Goal: Information Seeking & Learning: Learn about a topic

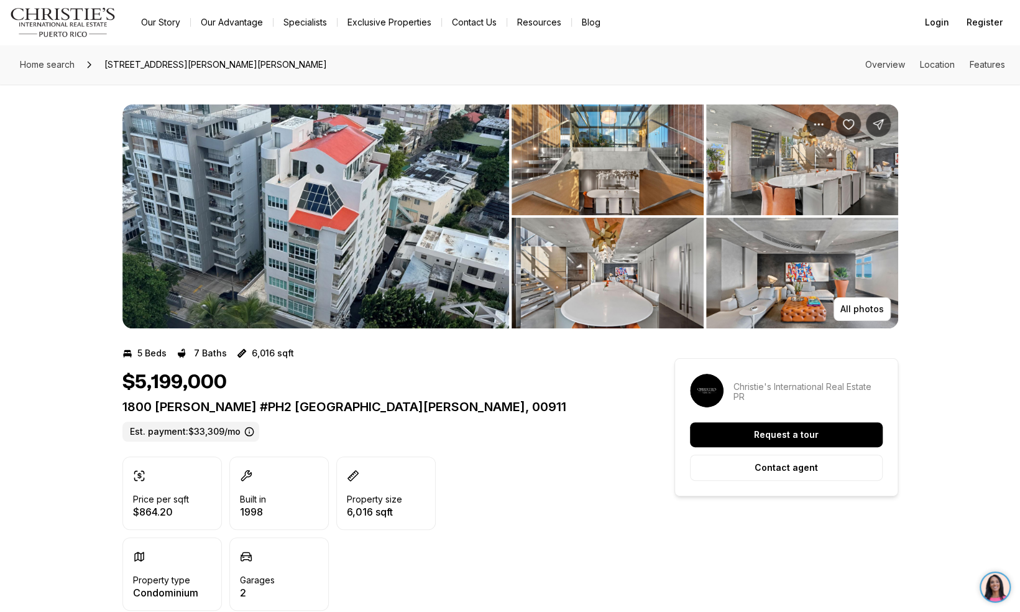
click at [252, 210] on img "View image gallery" at bounding box center [315, 216] width 387 height 224
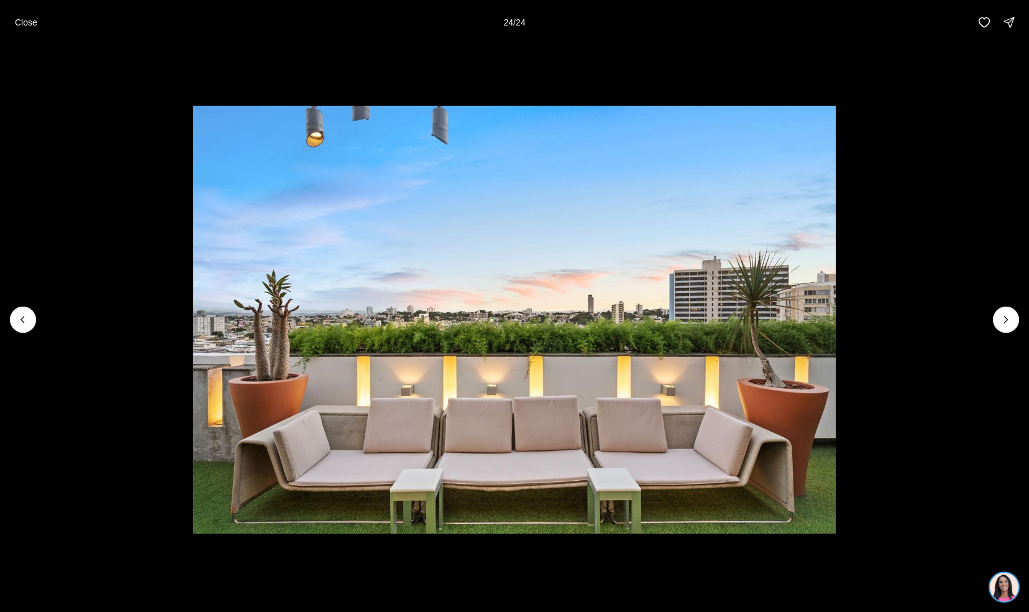
click at [22, 37] on div "Close 24 / 24" at bounding box center [514, 22] width 1029 height 45
click at [22, 30] on button "Close" at bounding box center [25, 22] width 37 height 25
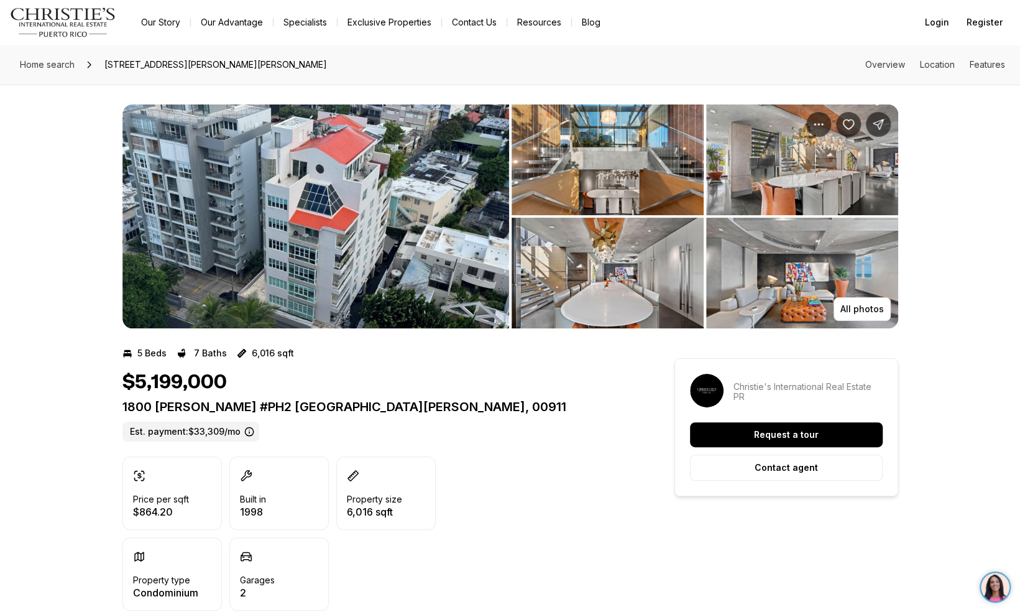
click at [186, 282] on img "View image gallery" at bounding box center [315, 216] width 387 height 224
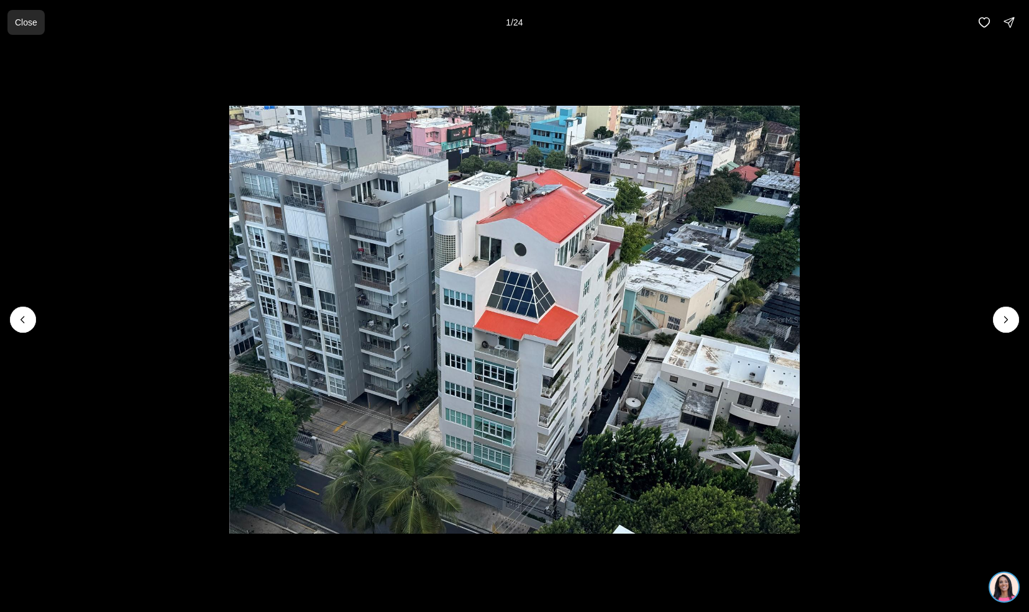
click at [14, 22] on button "Close" at bounding box center [25, 22] width 37 height 25
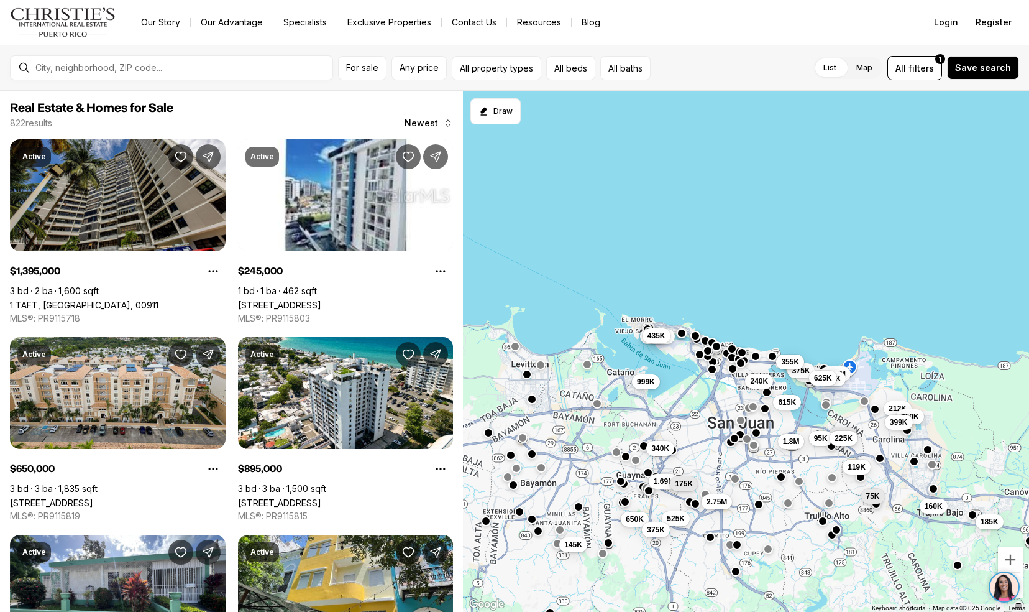
scroll to position [241, 0]
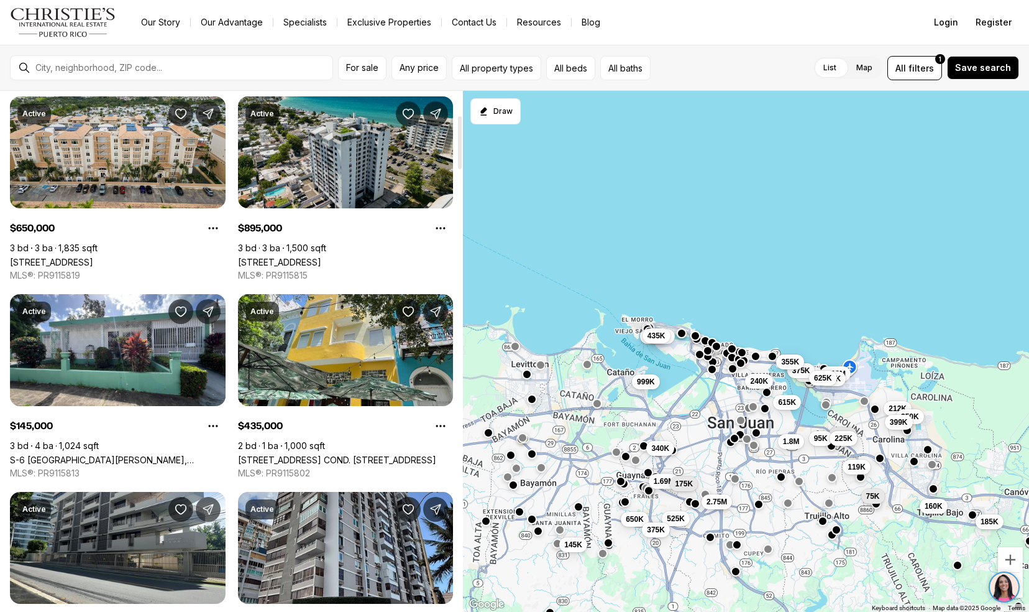
click at [321, 257] on link "[STREET_ADDRESS][PERSON_NAME]" at bounding box center [279, 262] width 83 height 11
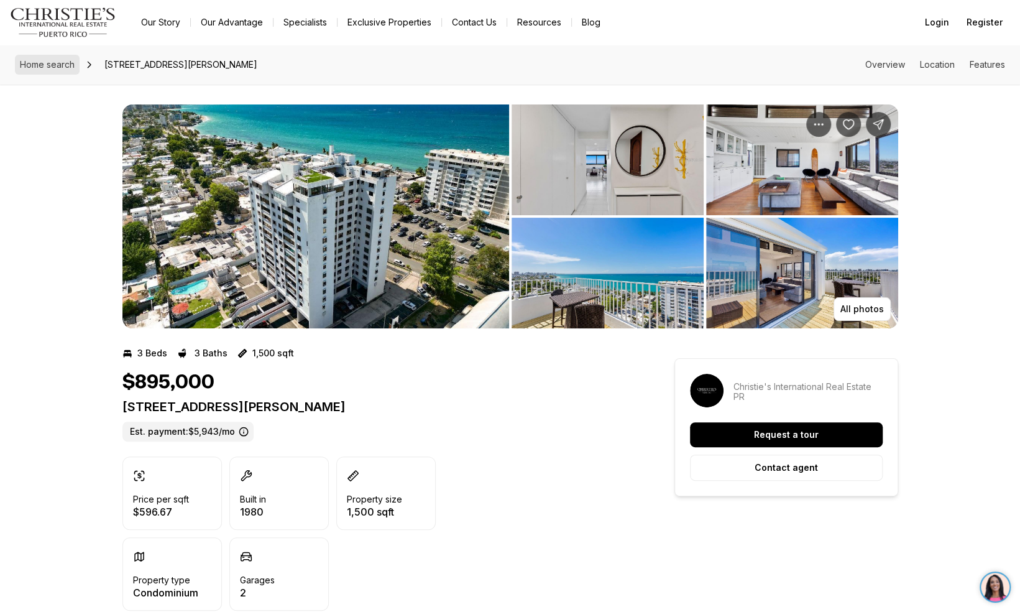
click at [41, 60] on span "Home search" at bounding box center [47, 64] width 55 height 11
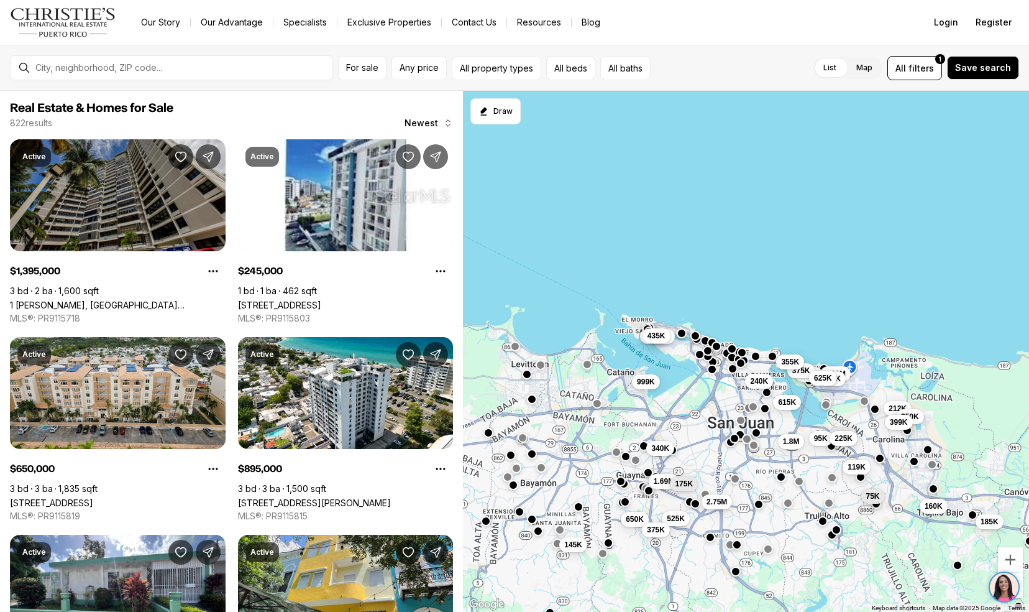
click at [40, 300] on link "1 [PERSON_NAME], [GEOGRAPHIC_DATA][PERSON_NAME], 00911" at bounding box center [118, 305] width 216 height 11
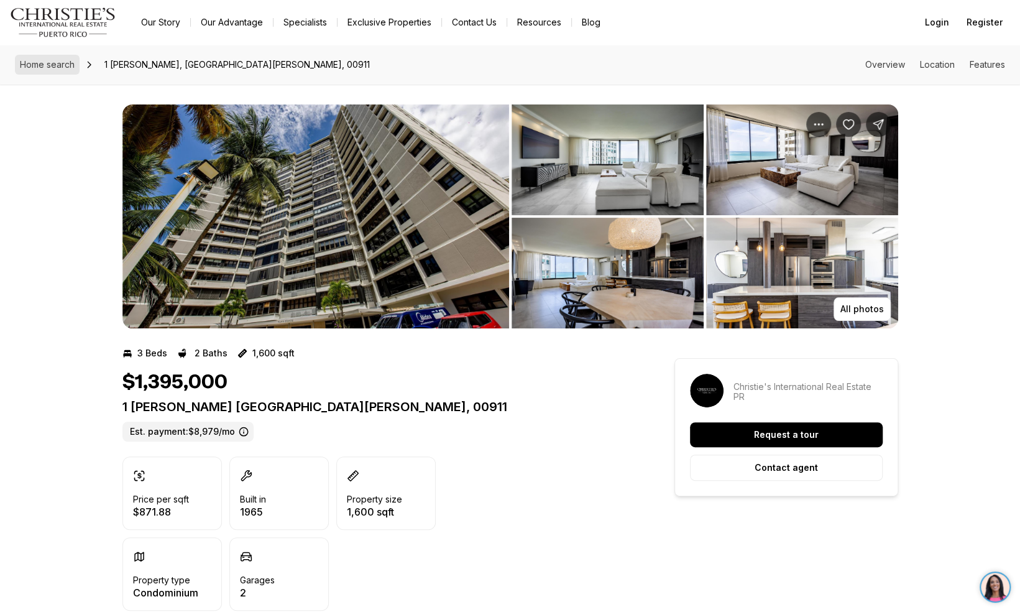
click at [42, 71] on link "Home search" at bounding box center [47, 65] width 65 height 20
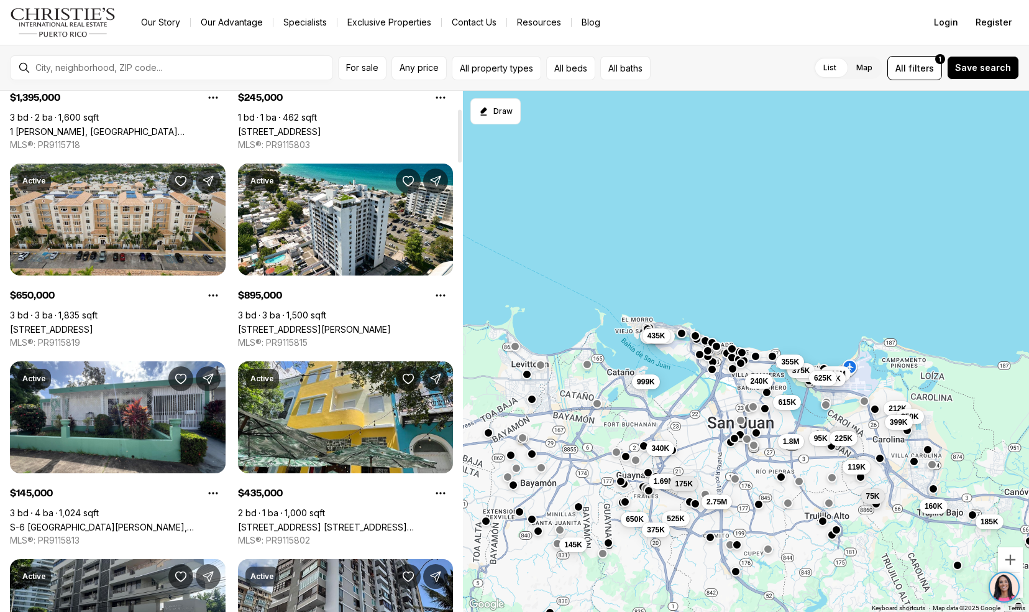
scroll to position [176, 0]
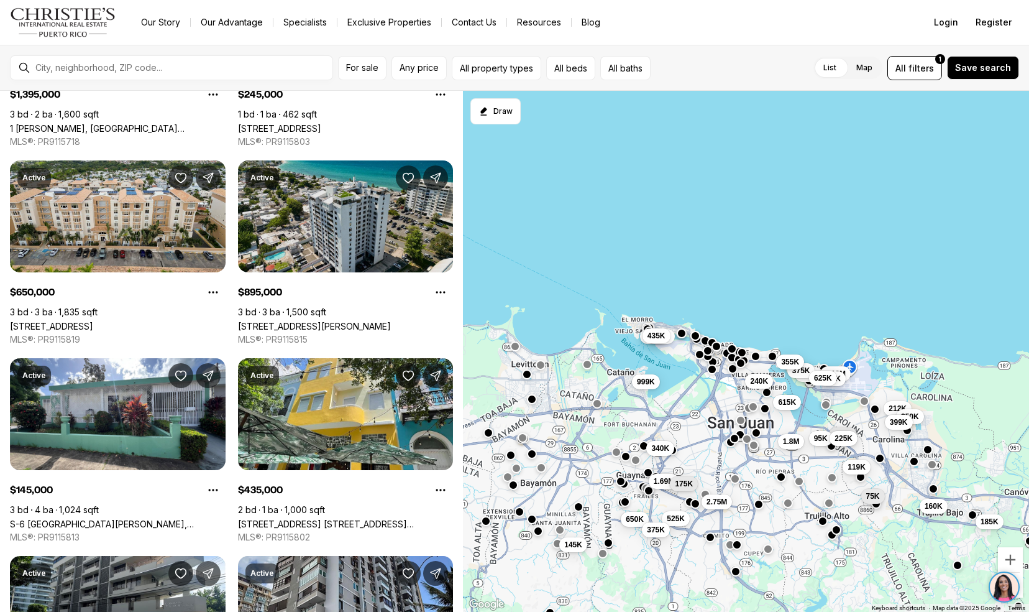
click at [263, 322] on link "[STREET_ADDRESS][PERSON_NAME]" at bounding box center [314, 326] width 153 height 11
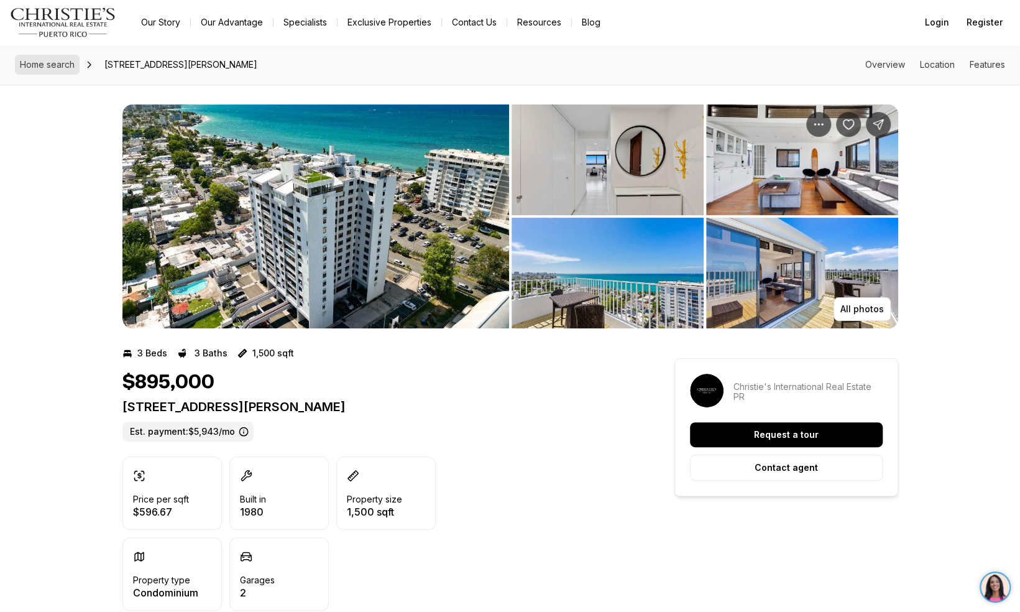
click at [27, 70] on link "Home search" at bounding box center [47, 65] width 65 height 20
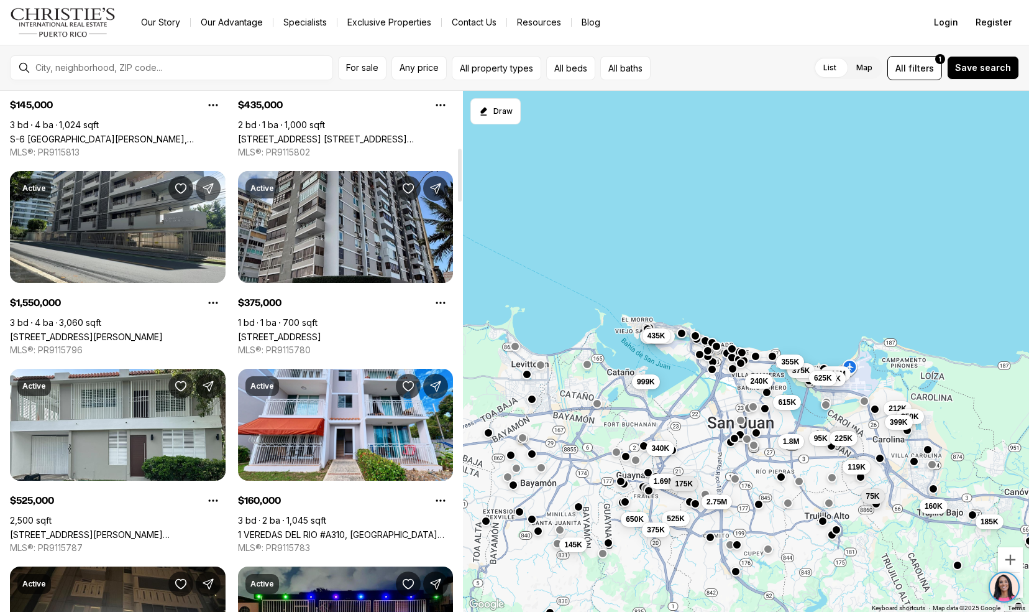
scroll to position [562, 0]
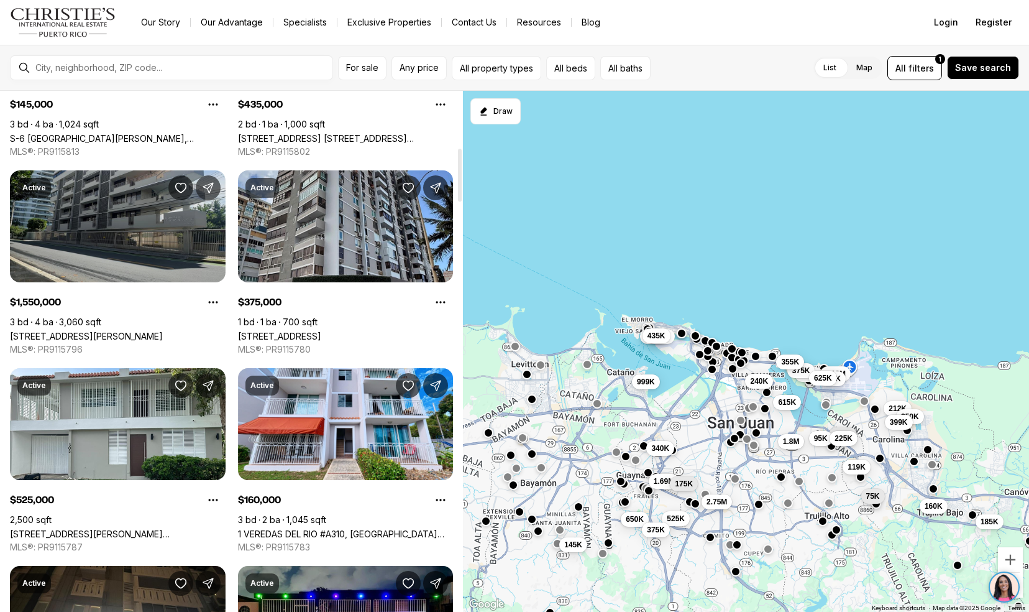
click at [34, 331] on link "[STREET_ADDRESS][PERSON_NAME]" at bounding box center [86, 336] width 153 height 11
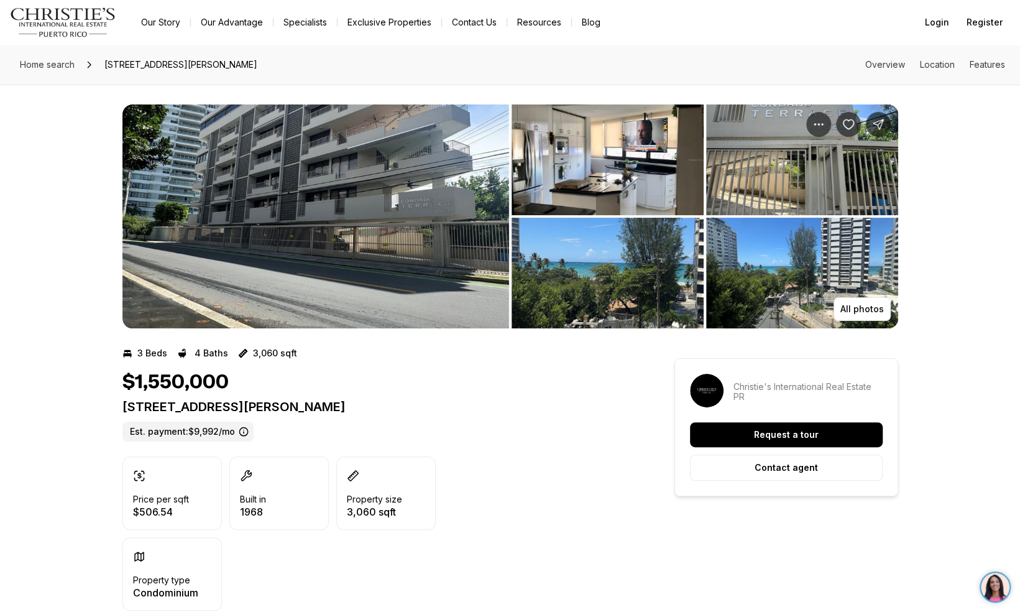
click at [567, 184] on img "View image gallery" at bounding box center [607, 159] width 192 height 111
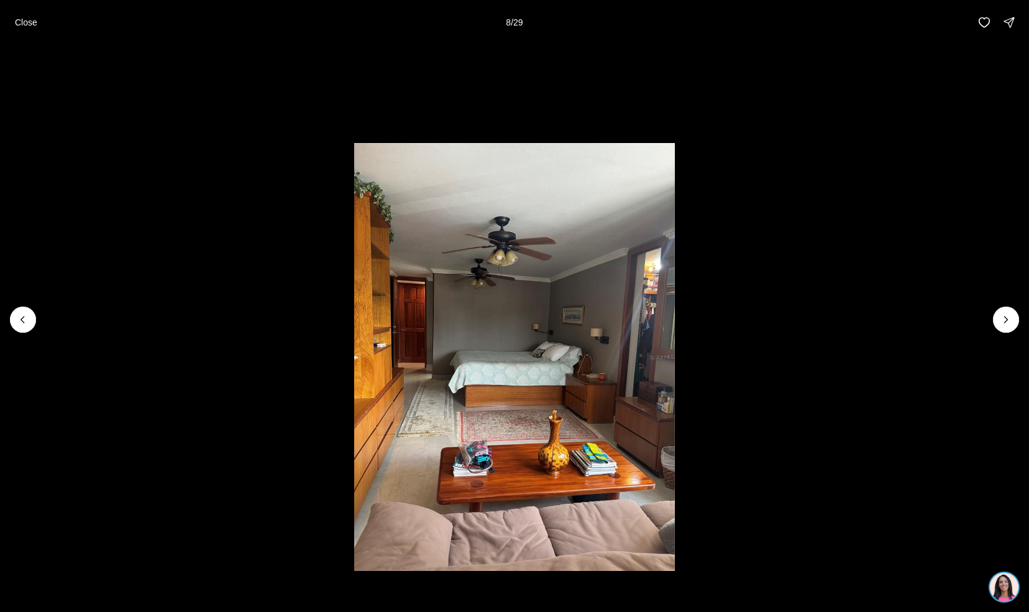
click at [14, 22] on button "Close" at bounding box center [25, 22] width 37 height 25
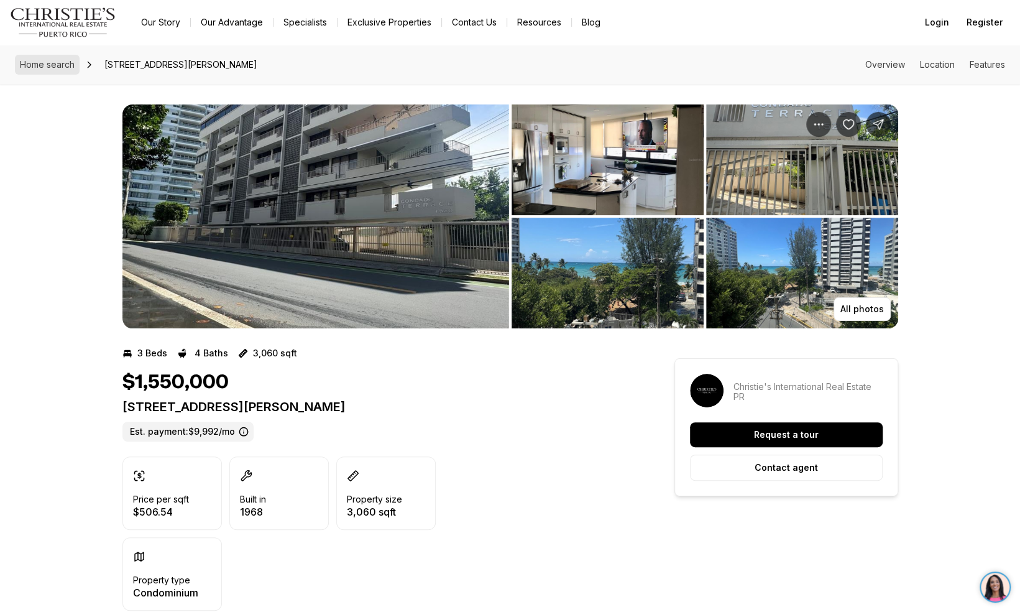
click at [45, 73] on link "Home search" at bounding box center [47, 65] width 65 height 20
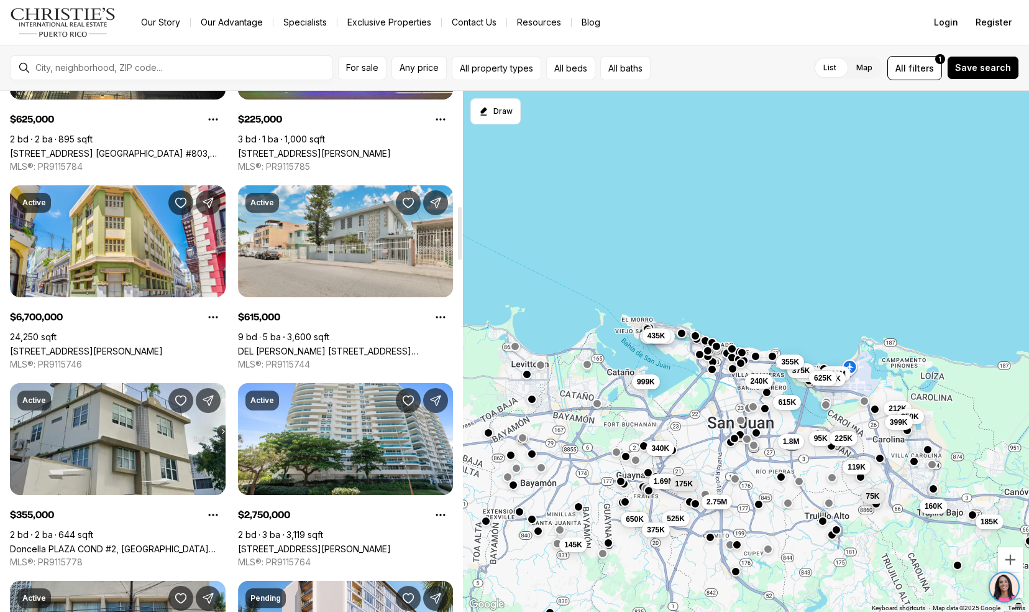
scroll to position [1140, 0]
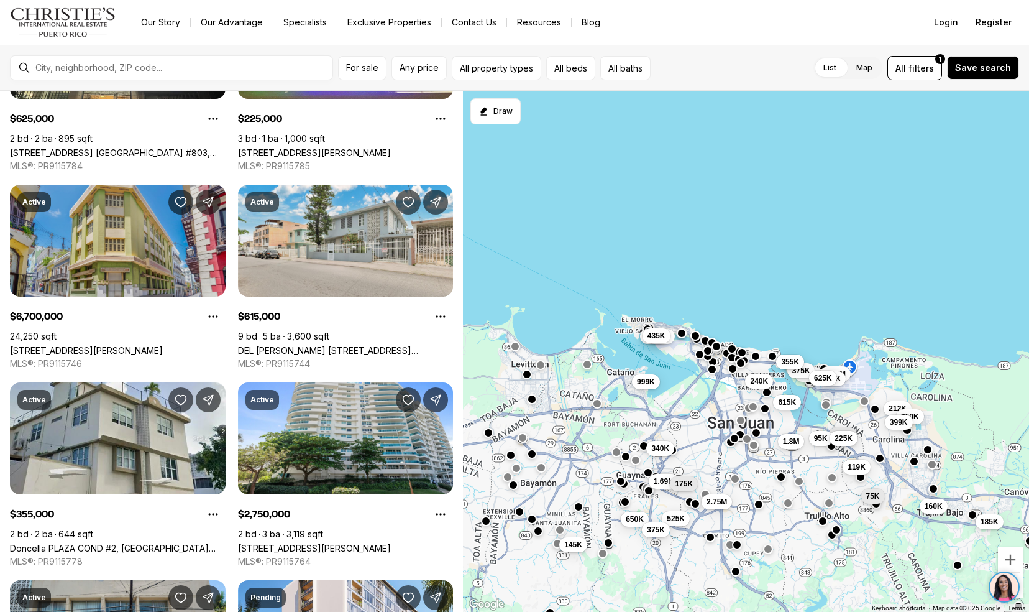
click at [24, 345] on link "251/253 TETUAN ST, SAN JUAN PR, 00901" at bounding box center [86, 350] width 153 height 11
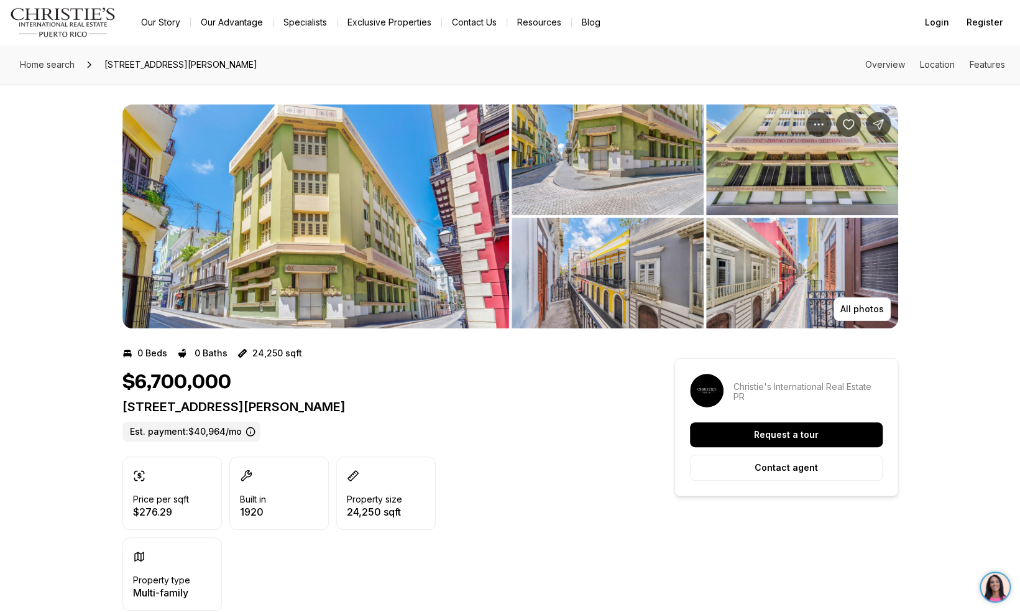
click at [220, 184] on img "View image gallery" at bounding box center [315, 216] width 387 height 224
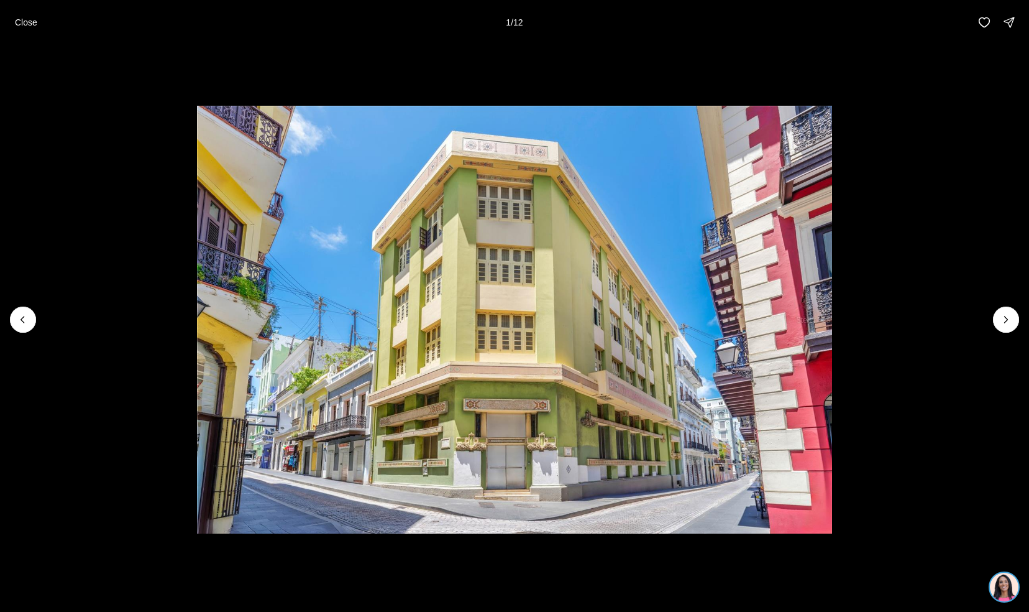
click at [19, 30] on button "Close" at bounding box center [25, 22] width 37 height 25
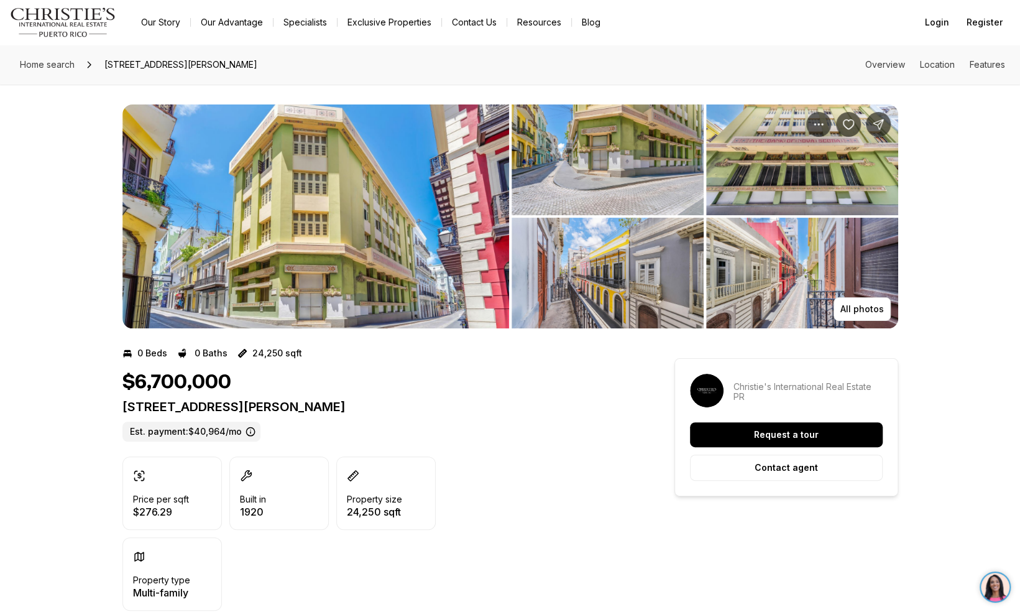
click at [152, 298] on img "View image gallery" at bounding box center [315, 216] width 387 height 224
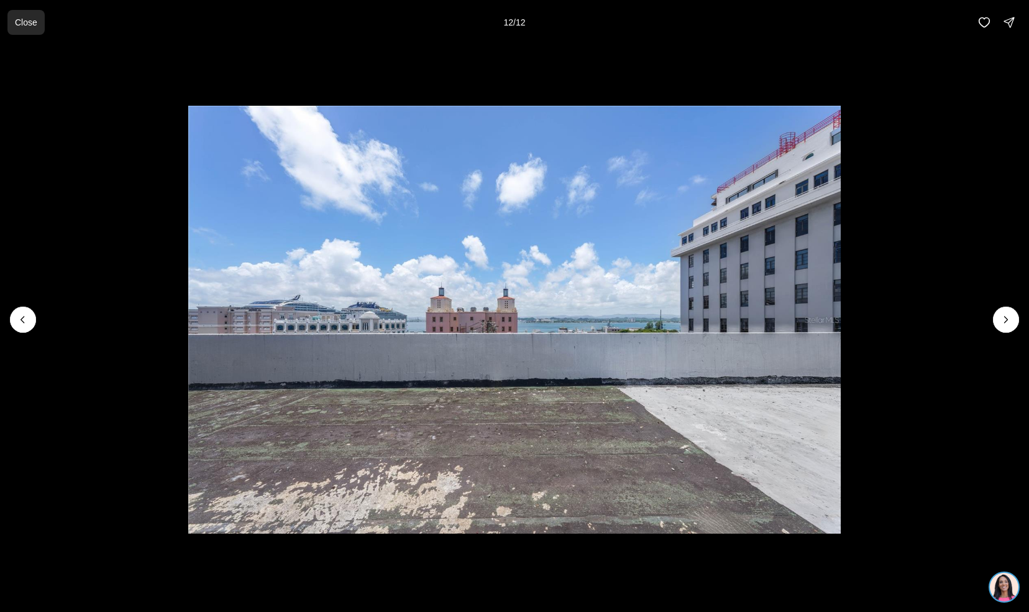
click at [27, 29] on button "Close" at bounding box center [25, 22] width 37 height 25
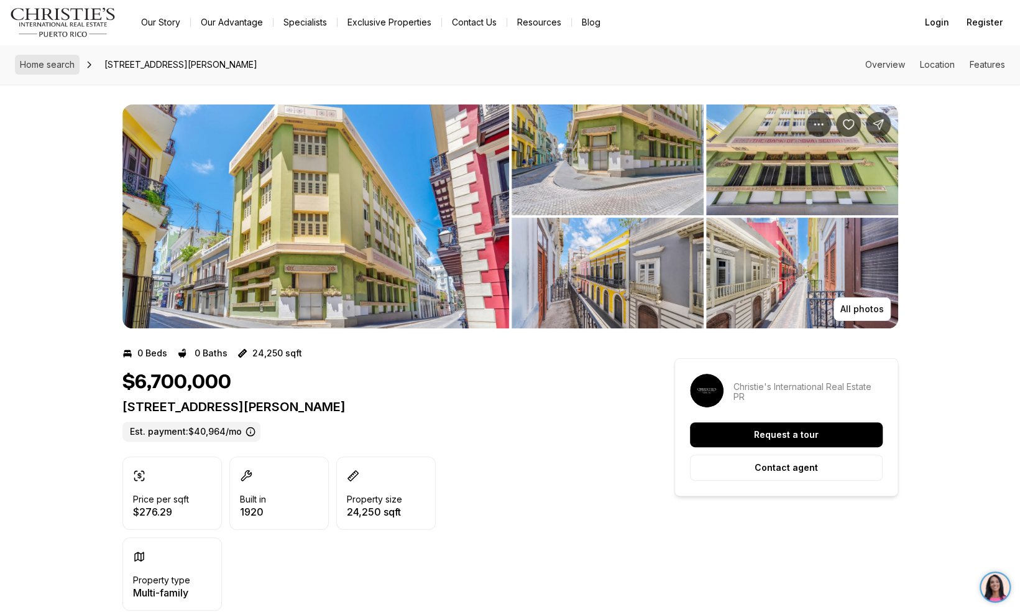
click at [45, 70] on link "Home search" at bounding box center [47, 65] width 65 height 20
